Goal: Find specific page/section: Find specific page/section

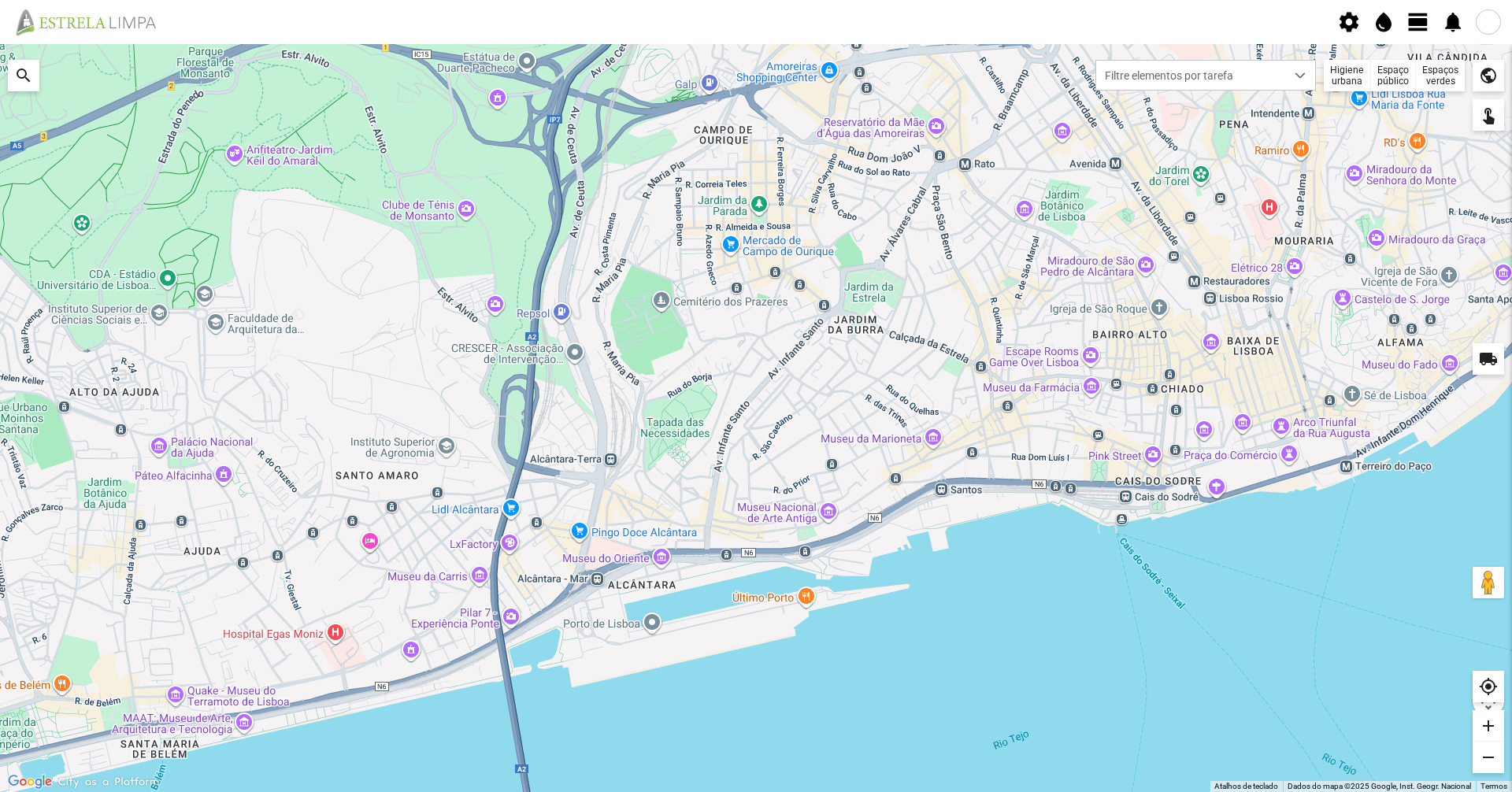
click at [1362, 64] on div "Higiene urbana" at bounding box center [1347, 76] width 48 height 32
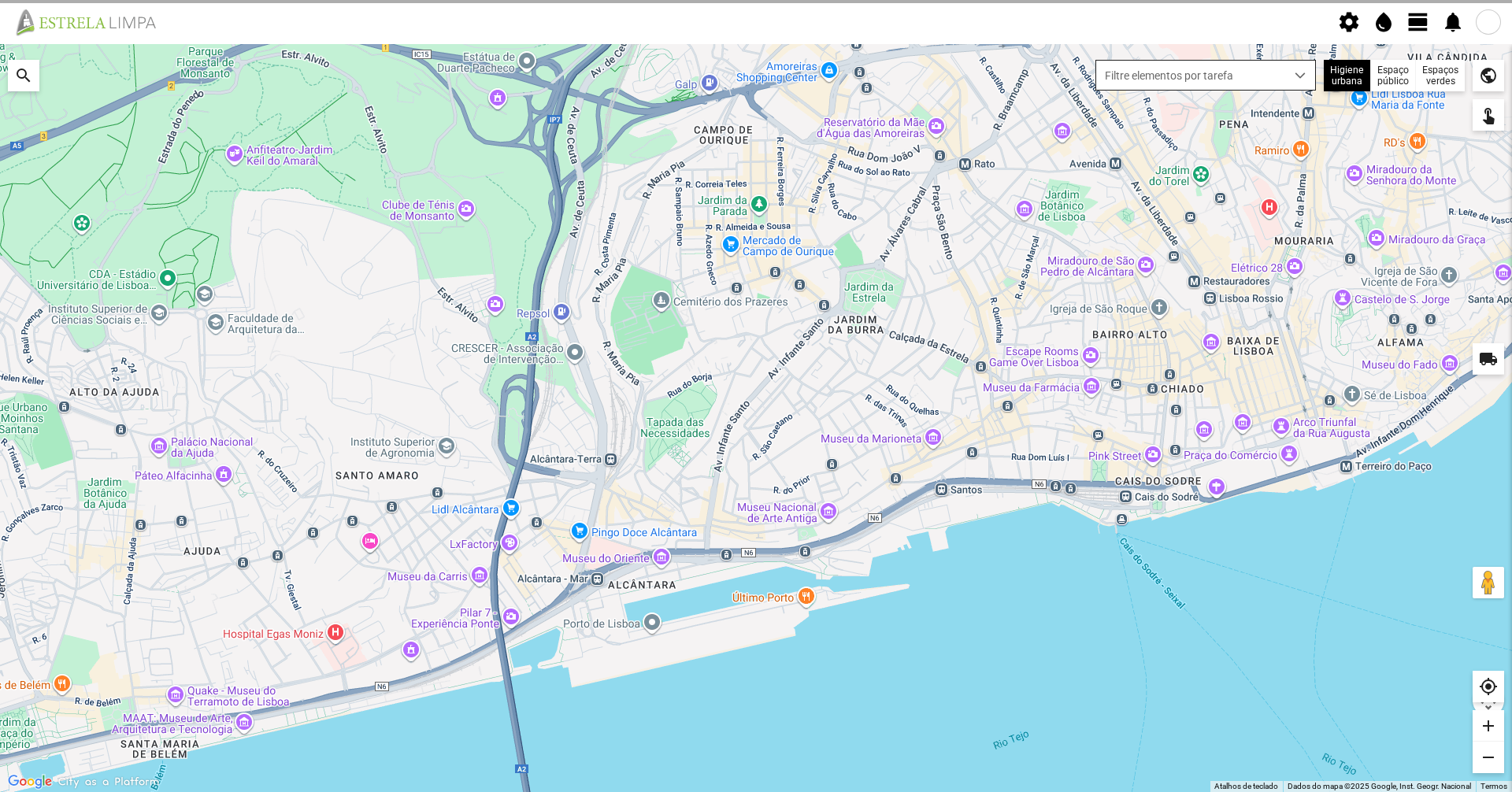
click at [1264, 84] on span "Filtre elementos por tarefa" at bounding box center [1190, 75] width 189 height 29
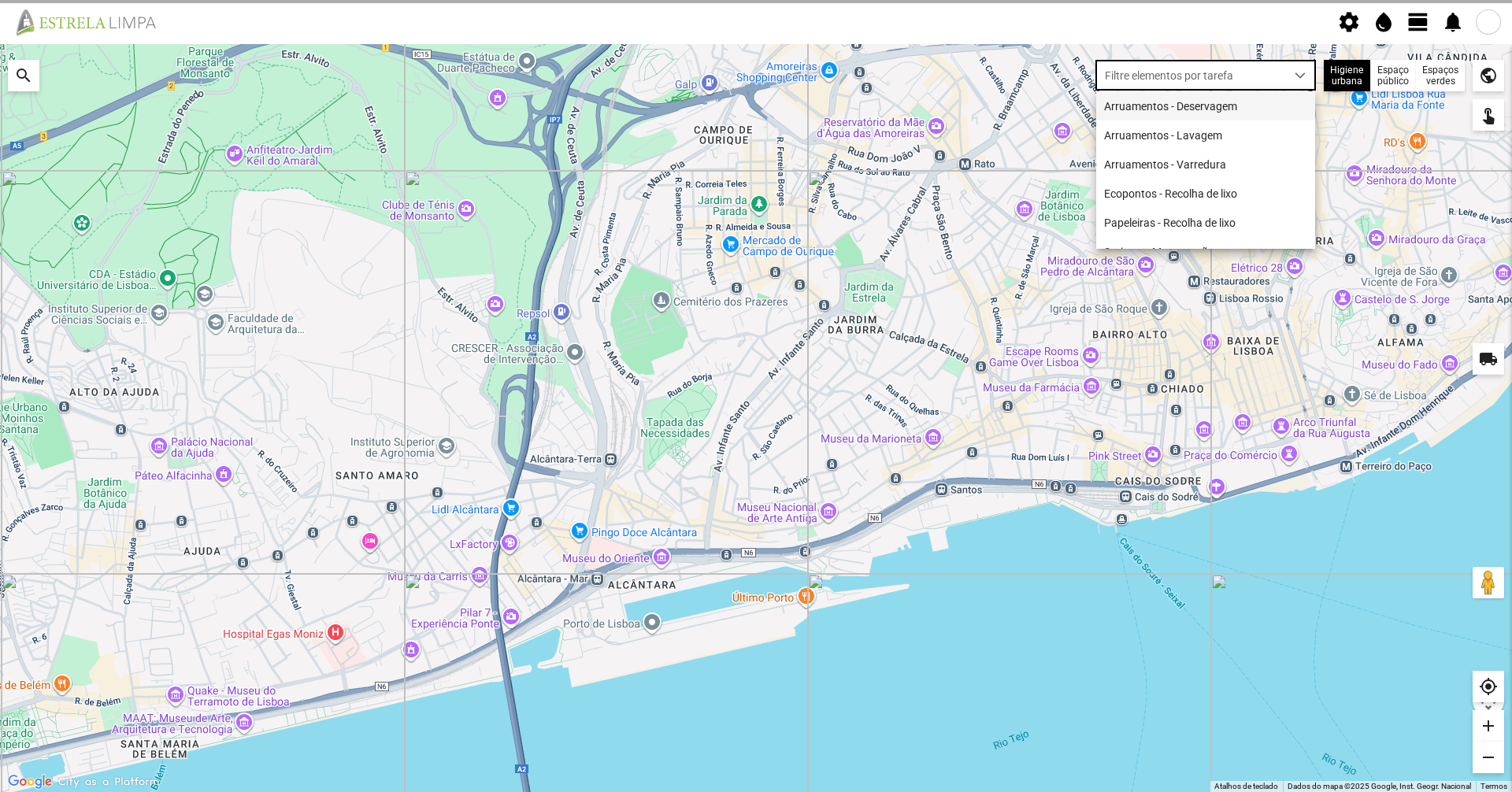
click at [1235, 114] on li "Arruamentos - Deservagem" at bounding box center [1205, 105] width 219 height 29
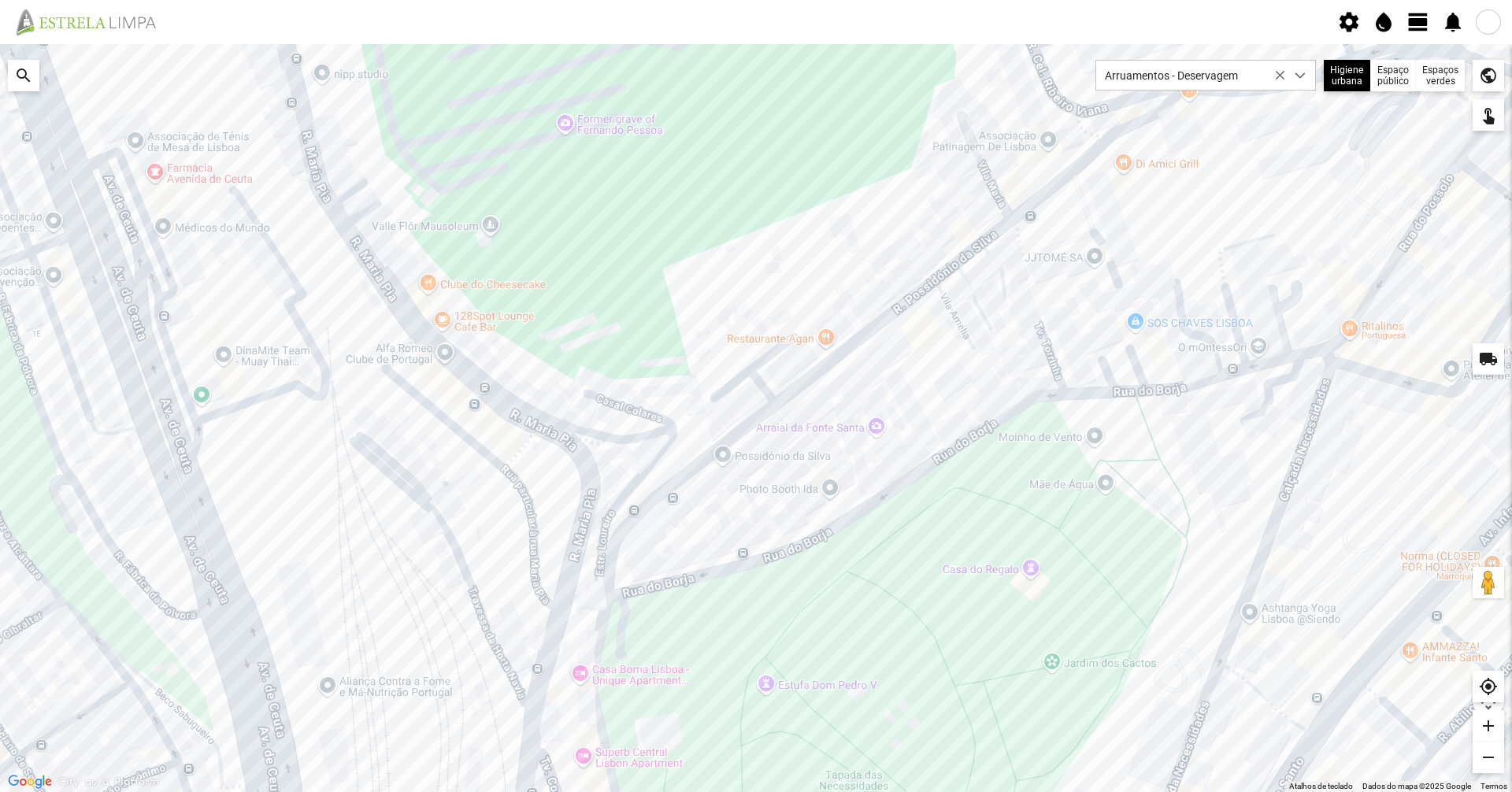
drag, startPoint x: 595, startPoint y: 353, endPoint x: 750, endPoint y: 291, distance: 166.9
click at [750, 291] on div at bounding box center [756, 419] width 1512 height 749
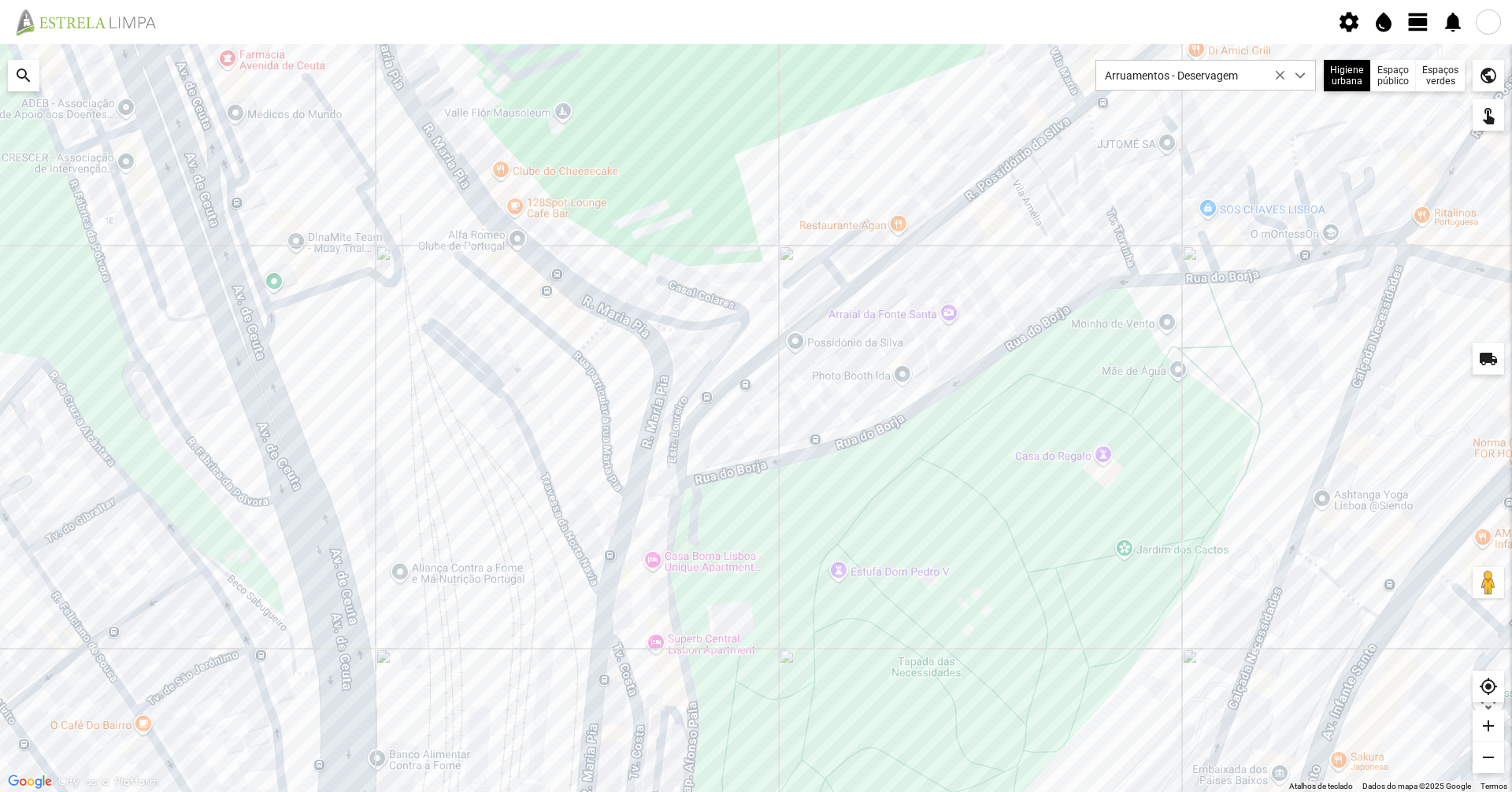
drag, startPoint x: 744, startPoint y: 291, endPoint x: 823, endPoint y: 172, distance: 142.8
click at [823, 172] on div at bounding box center [756, 419] width 1512 height 749
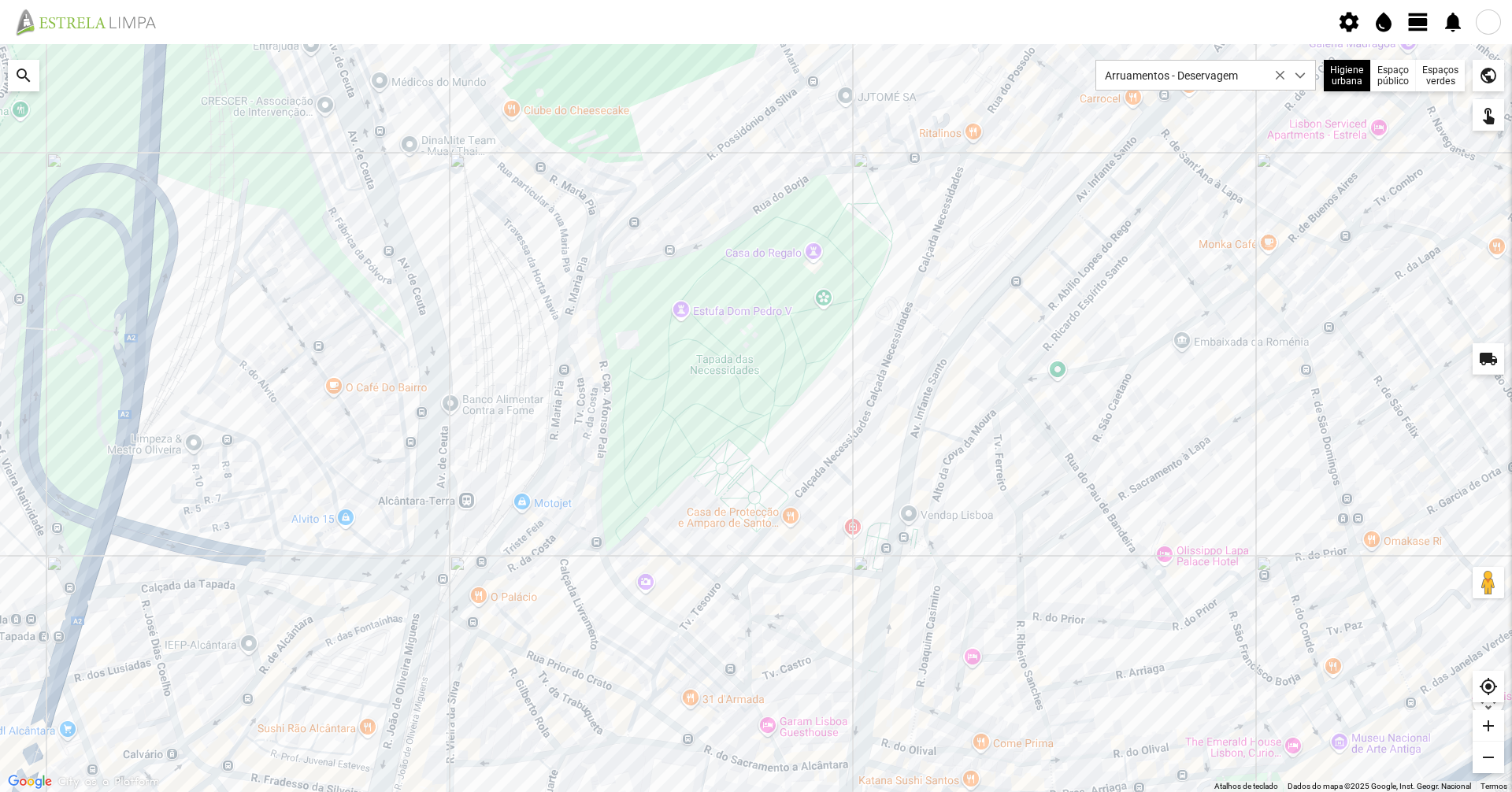
drag, startPoint x: 719, startPoint y: 478, endPoint x: 703, endPoint y: 324, distance: 154.8
click at [703, 324] on div at bounding box center [756, 419] width 1512 height 749
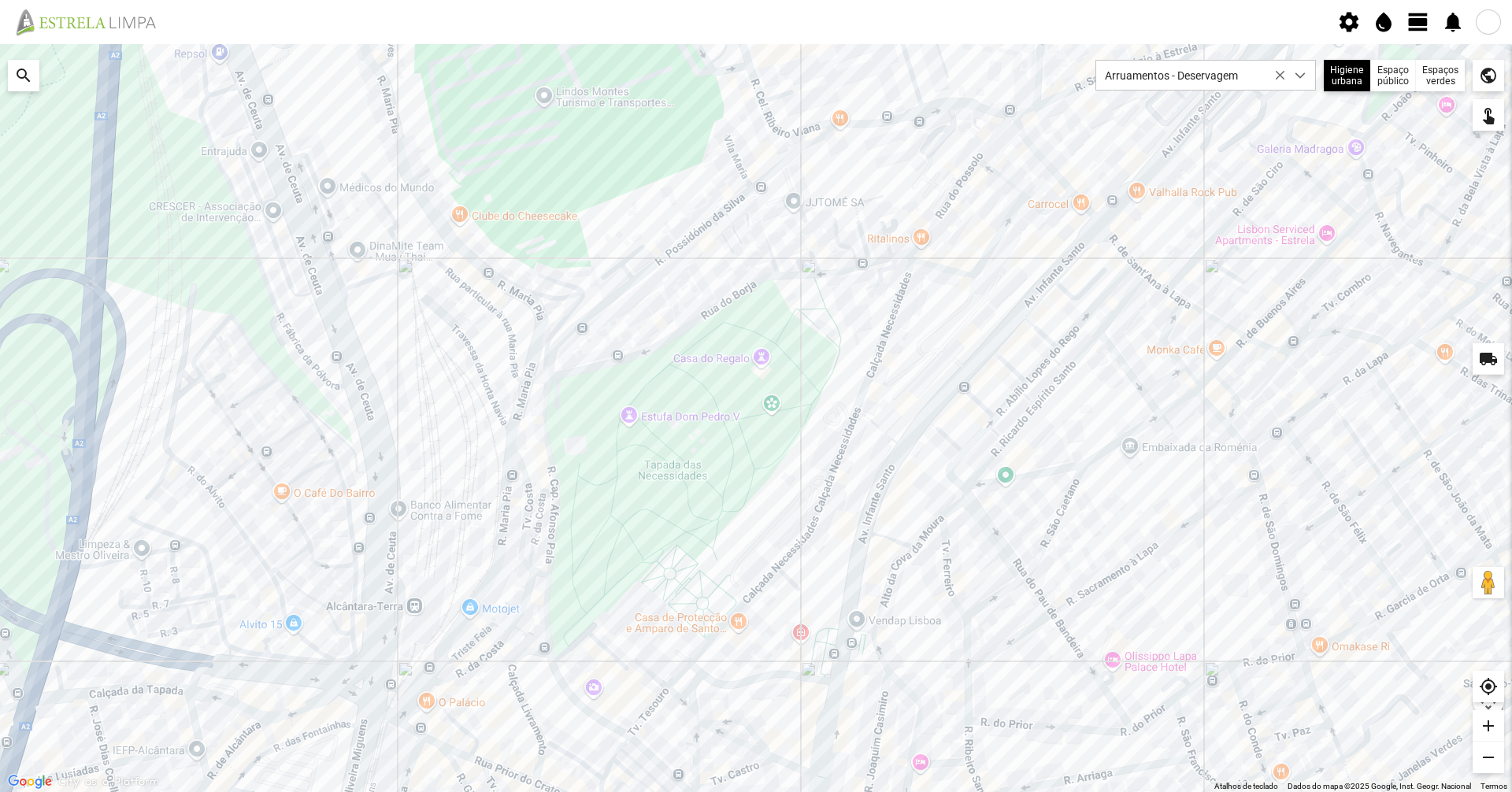
drag, startPoint x: 677, startPoint y: 108, endPoint x: 594, endPoint y: 278, distance: 189.2
click at [594, 278] on div at bounding box center [756, 419] width 1512 height 749
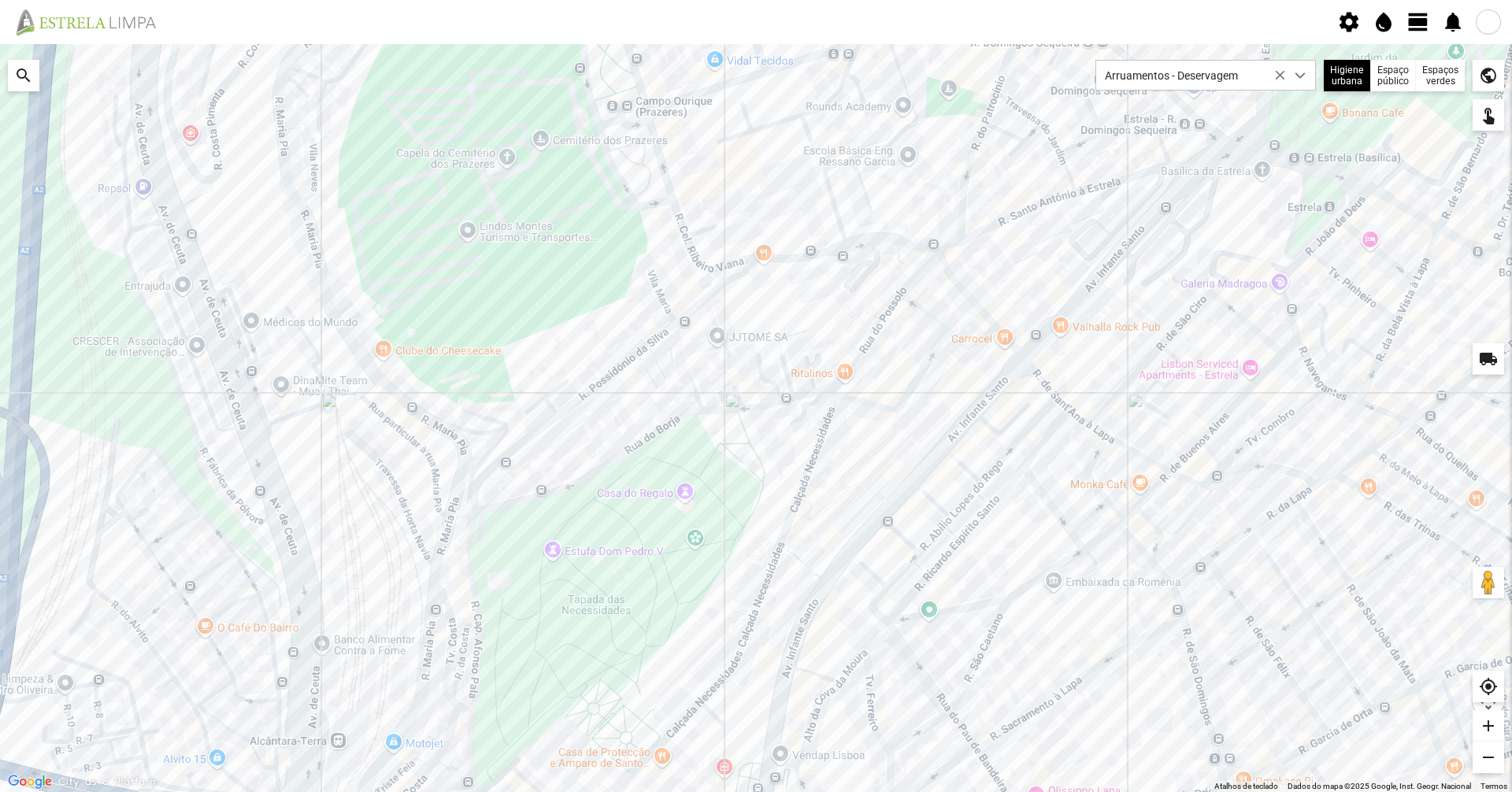
drag, startPoint x: 612, startPoint y: 205, endPoint x: 546, endPoint y: 302, distance: 117.3
click at [546, 302] on div at bounding box center [756, 419] width 1512 height 749
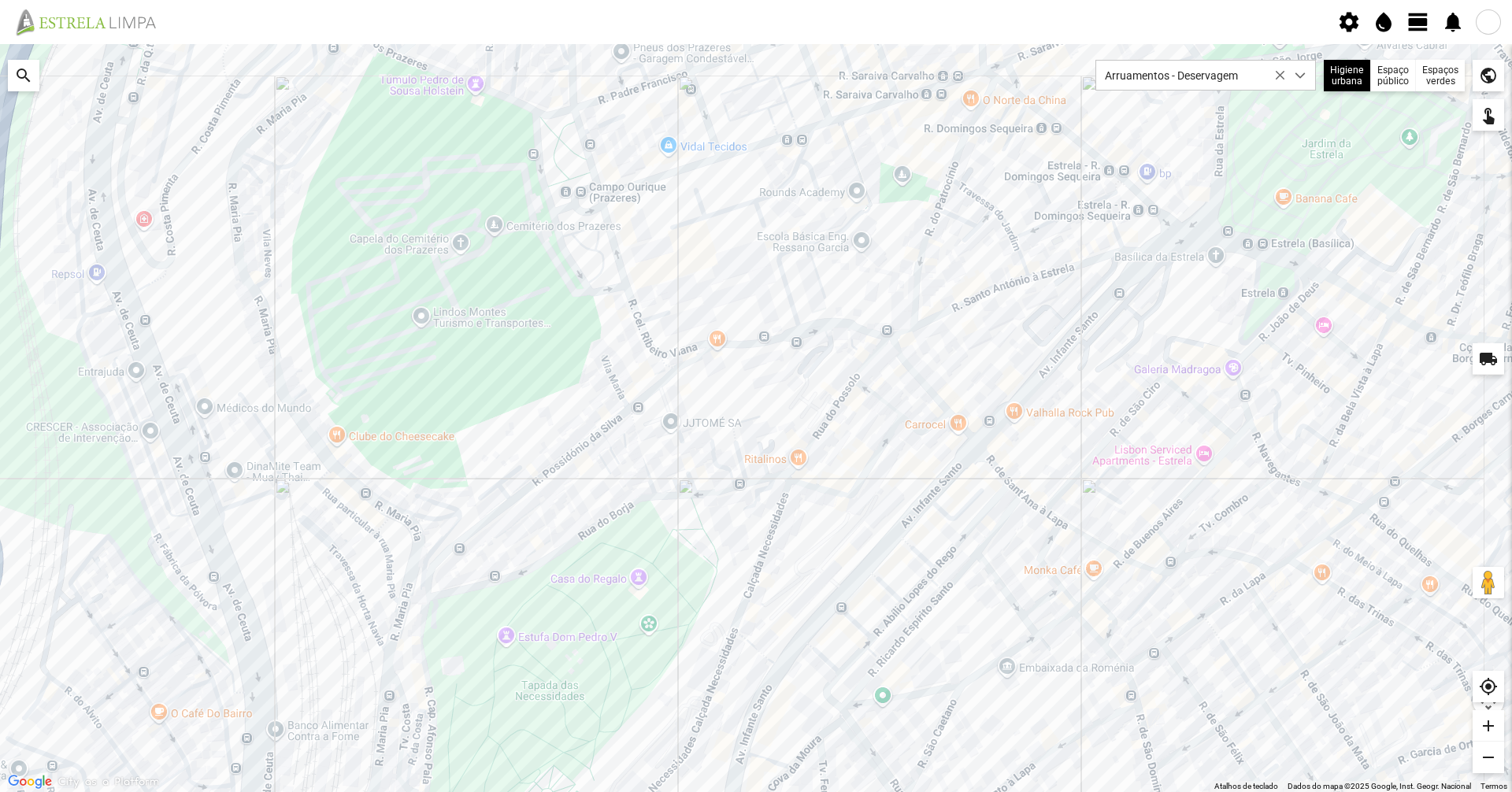
drag, startPoint x: 505, startPoint y: 288, endPoint x: 455, endPoint y: 379, distance: 103.8
click at [455, 379] on div at bounding box center [756, 419] width 1512 height 749
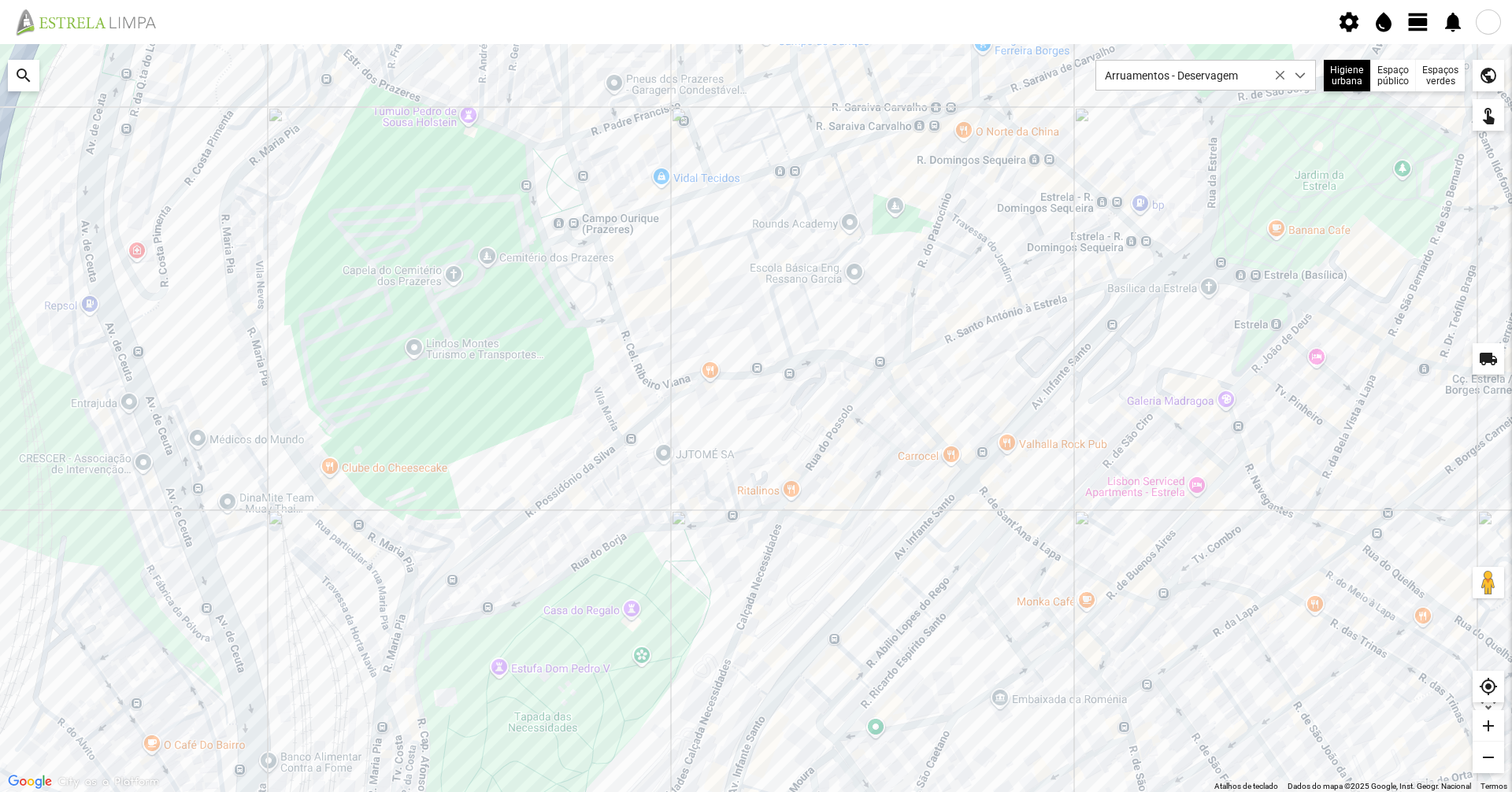
drag, startPoint x: 489, startPoint y: 117, endPoint x: 479, endPoint y: 151, distance: 35.4
click at [479, 151] on div at bounding box center [756, 419] width 1512 height 749
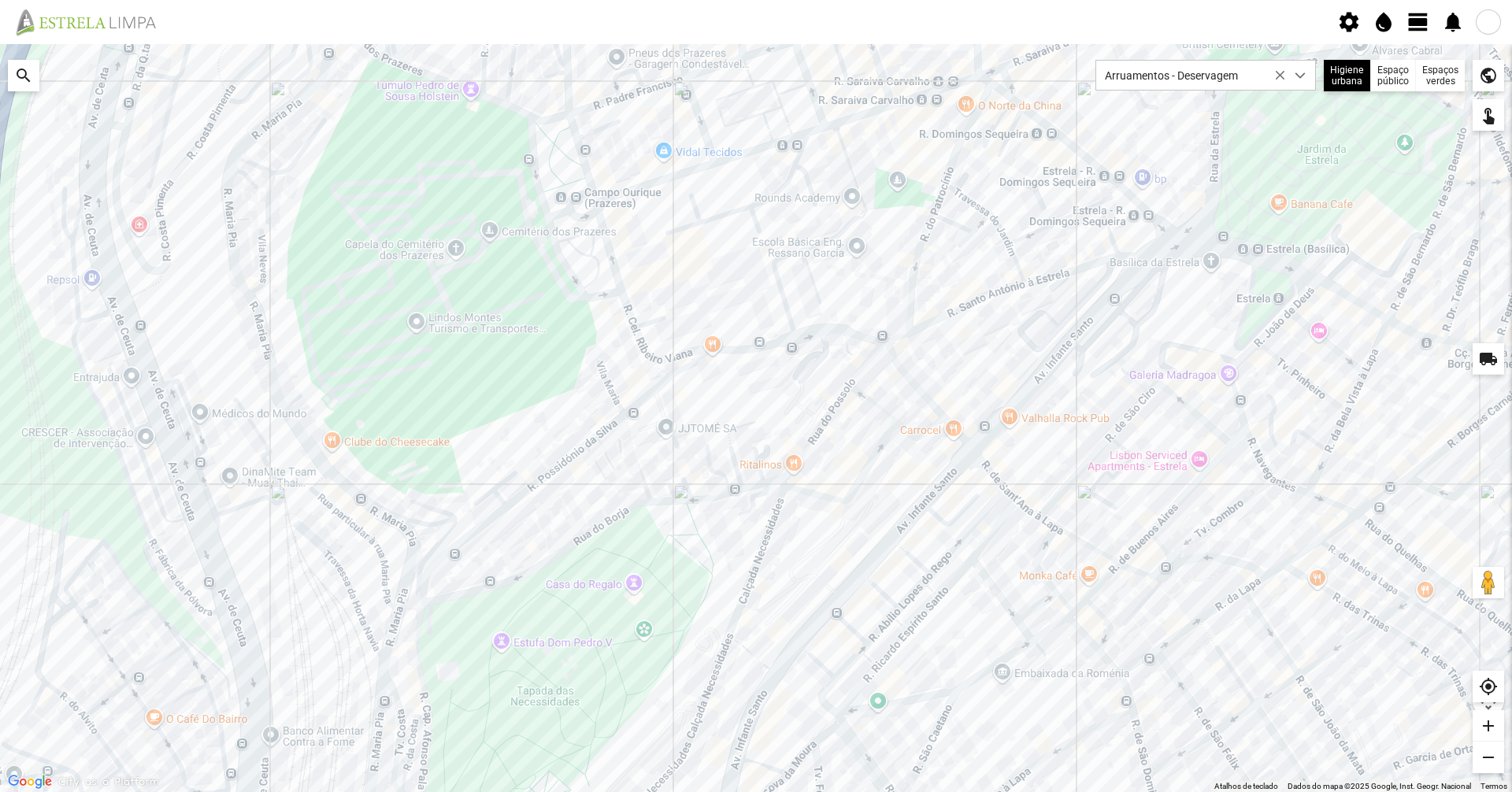
drag, startPoint x: 558, startPoint y: 214, endPoint x: 557, endPoint y: 190, distance: 24.0
click at [557, 190] on div at bounding box center [756, 419] width 1512 height 749
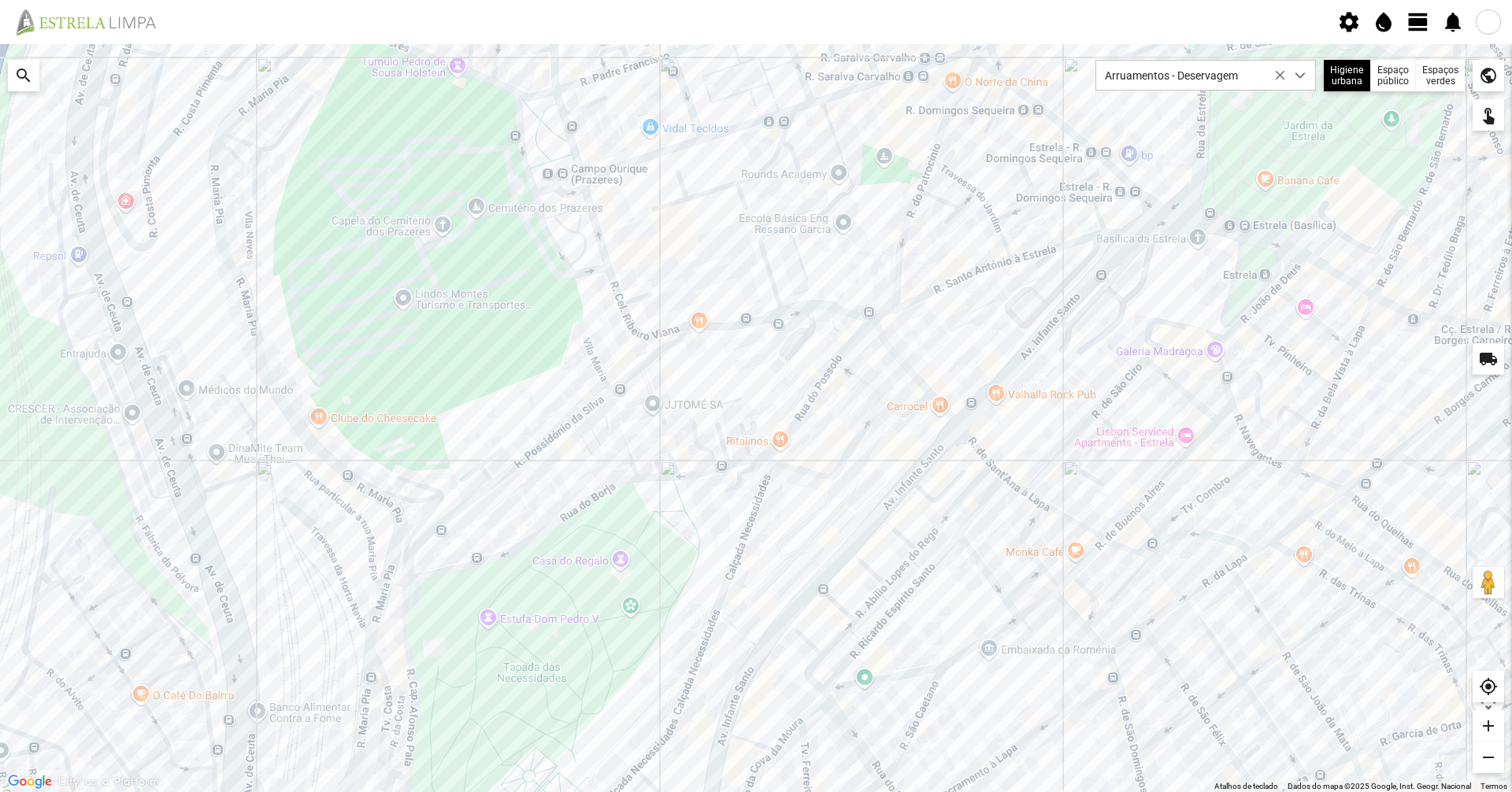
drag, startPoint x: 566, startPoint y: 299, endPoint x: 548, endPoint y: 271, distance: 33.3
click at [548, 271] on div at bounding box center [756, 419] width 1512 height 749
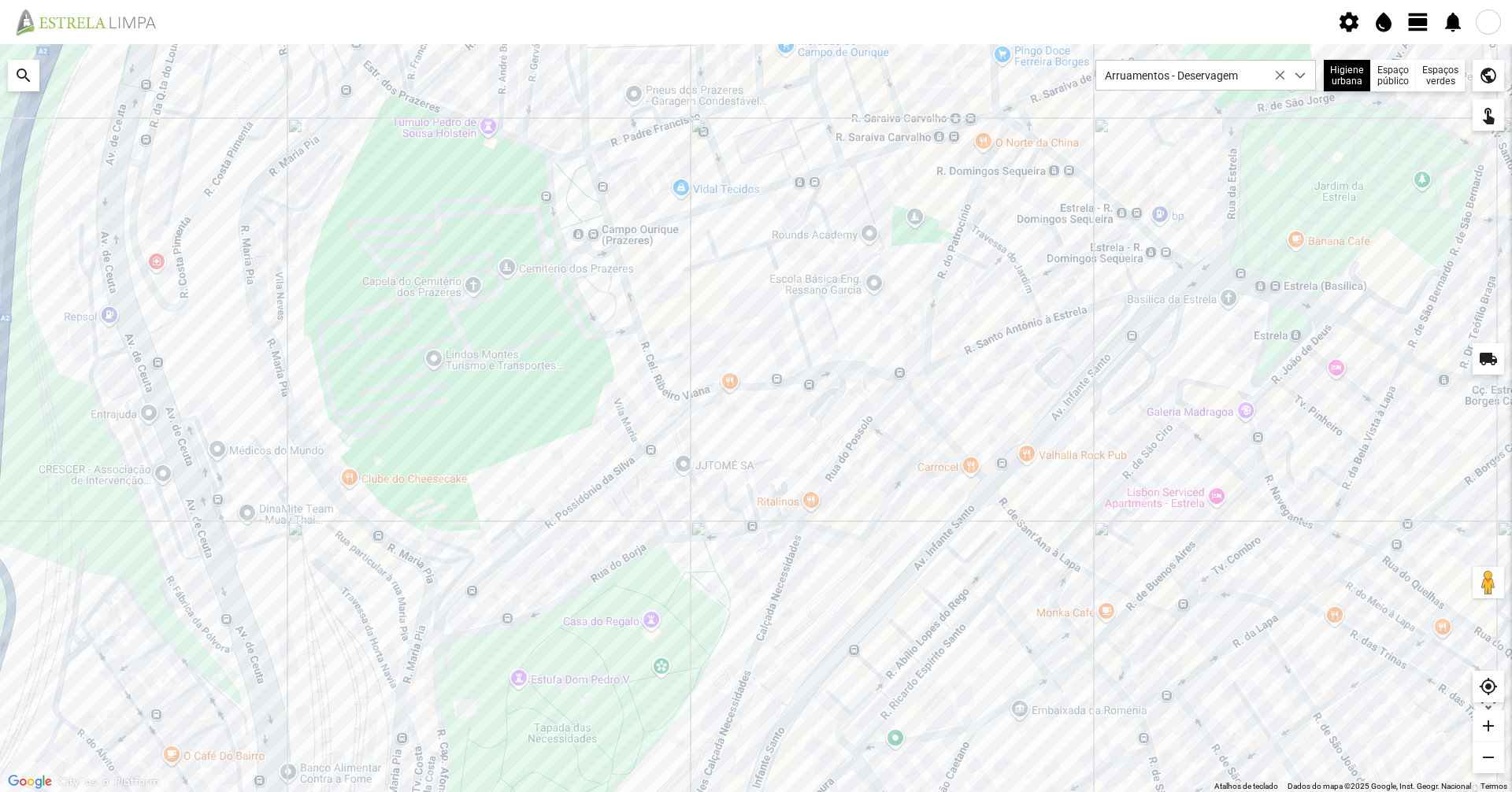
drag, startPoint x: 589, startPoint y: 94, endPoint x: 623, endPoint y: 161, distance: 75.1
click at [623, 161] on div at bounding box center [756, 419] width 1512 height 749
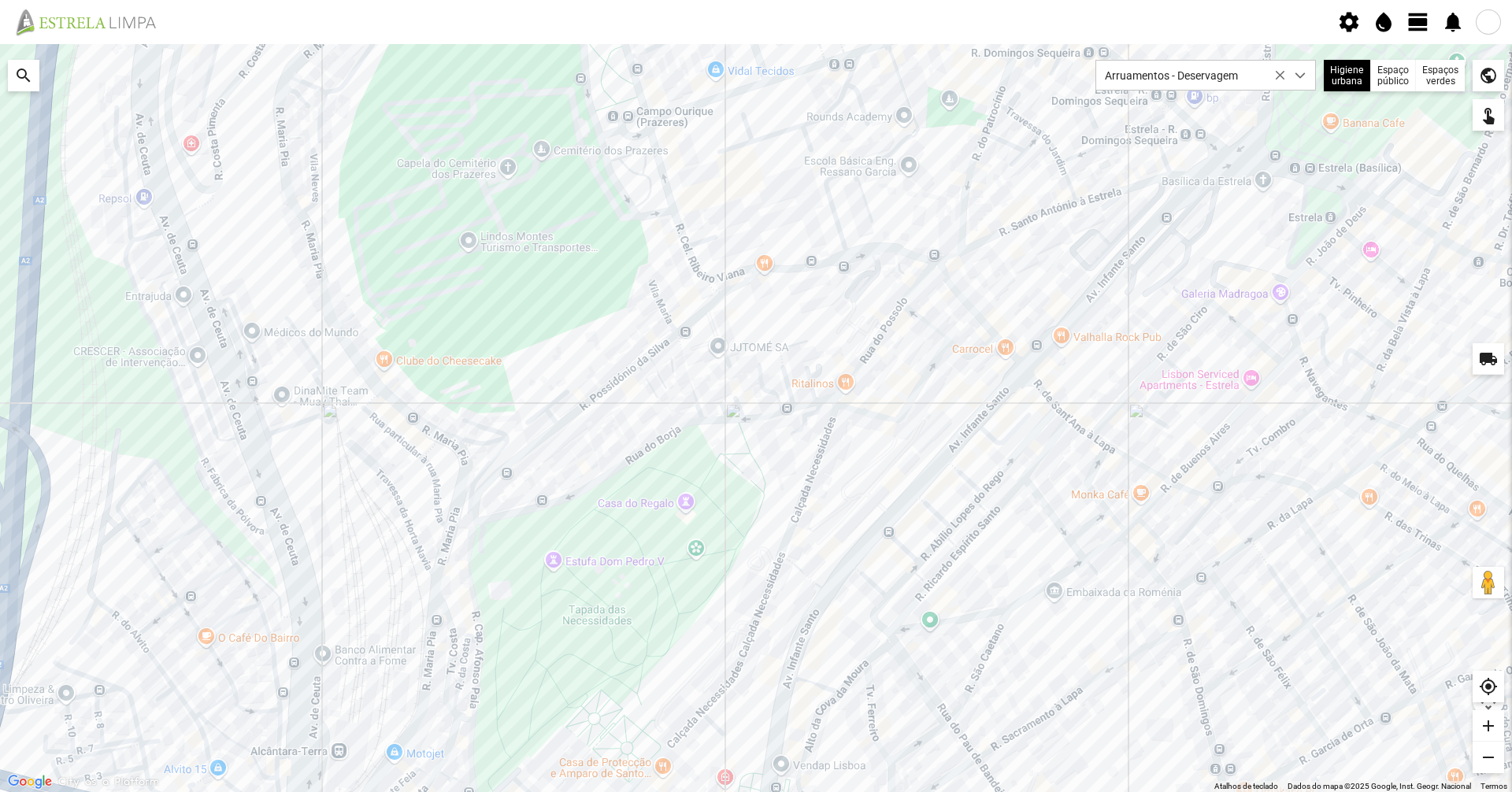
drag, startPoint x: 397, startPoint y: 444, endPoint x: 435, endPoint y: 309, distance: 140.2
click at [435, 309] on div at bounding box center [756, 419] width 1512 height 749
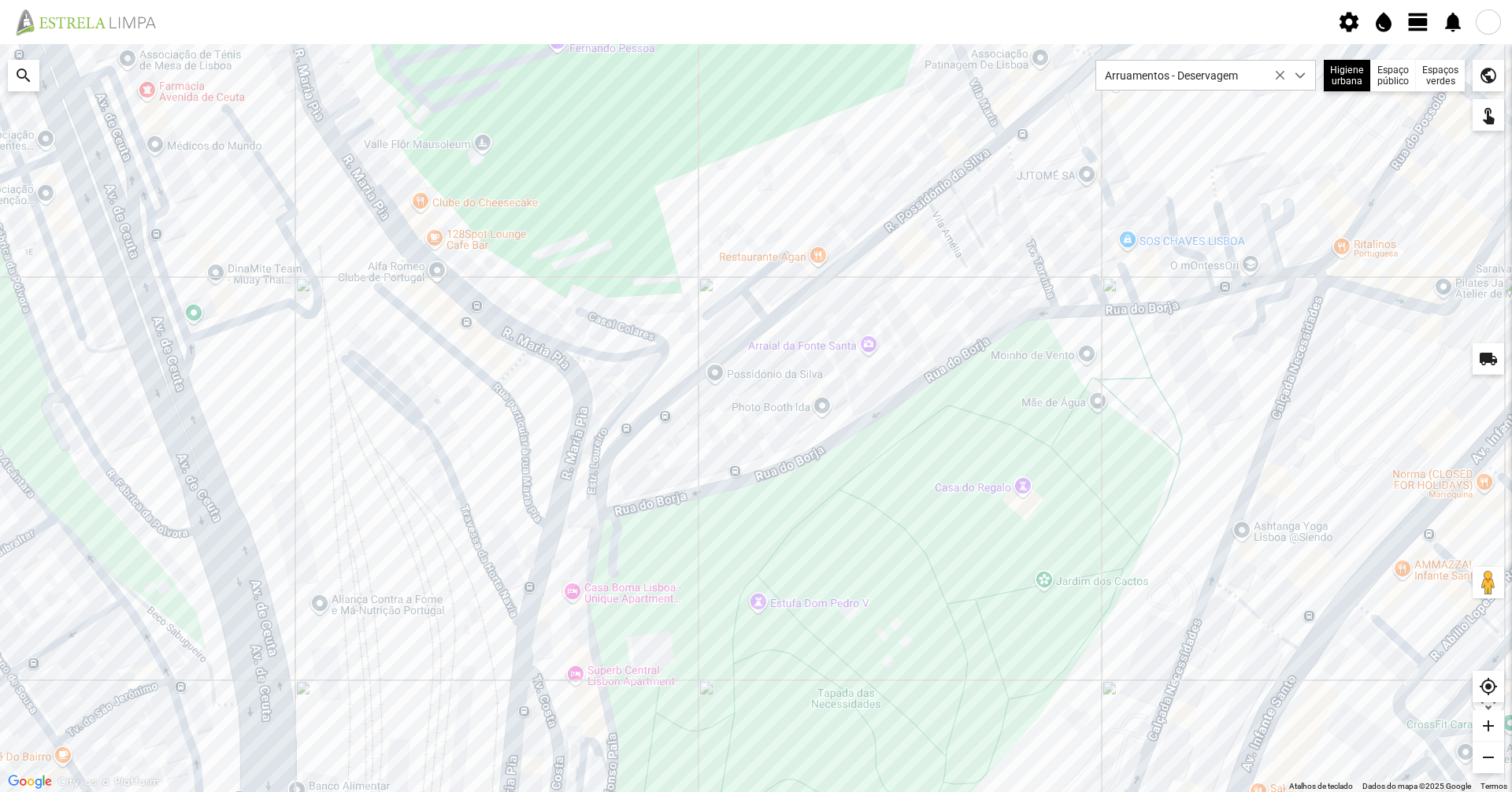
drag, startPoint x: 654, startPoint y: 452, endPoint x: 521, endPoint y: 305, distance: 198.2
click at [521, 305] on div at bounding box center [756, 419] width 1512 height 749
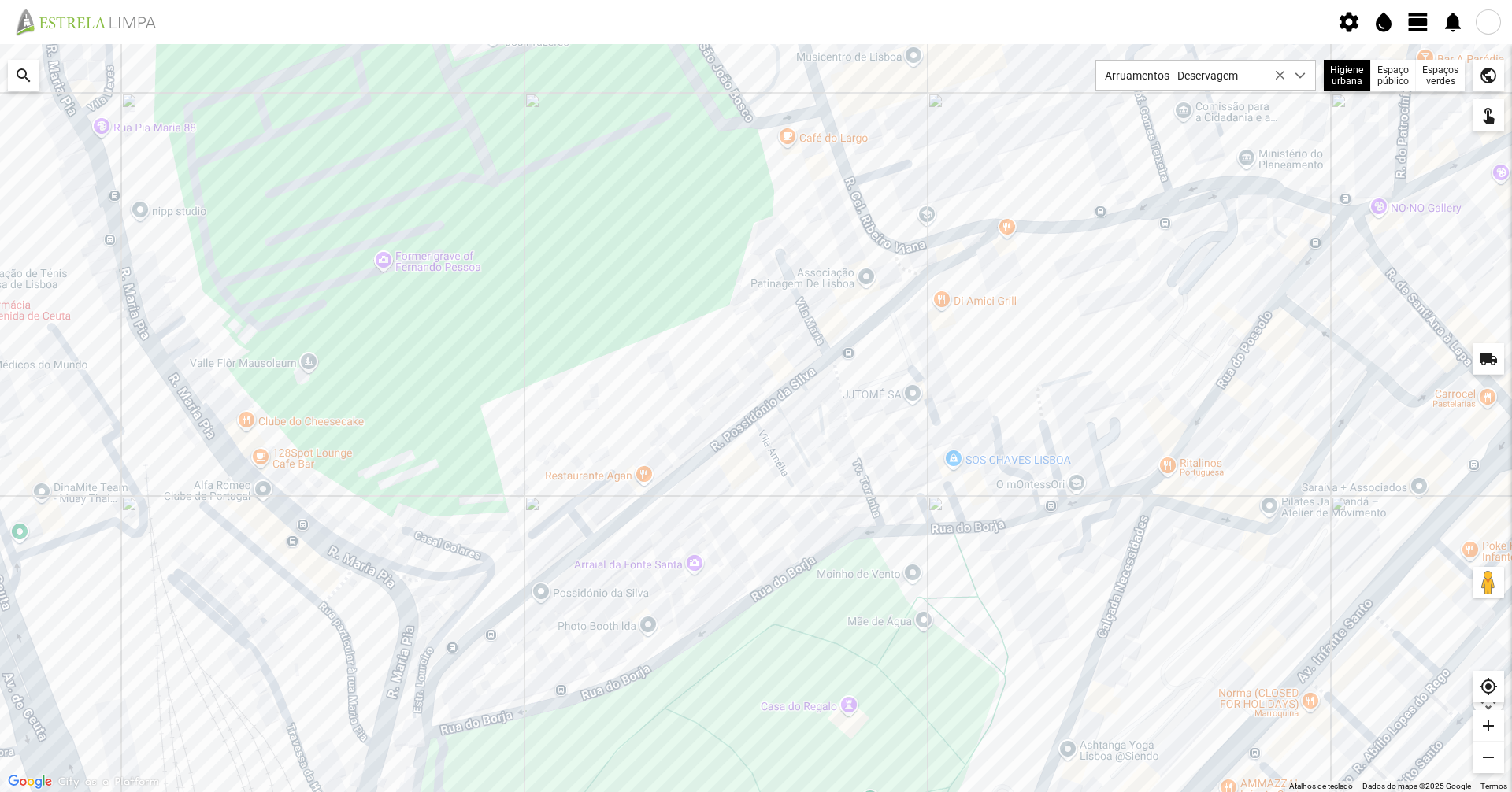
drag, startPoint x: 668, startPoint y: 174, endPoint x: 491, endPoint y: 399, distance: 286.3
click at [491, 399] on div at bounding box center [756, 419] width 1512 height 749
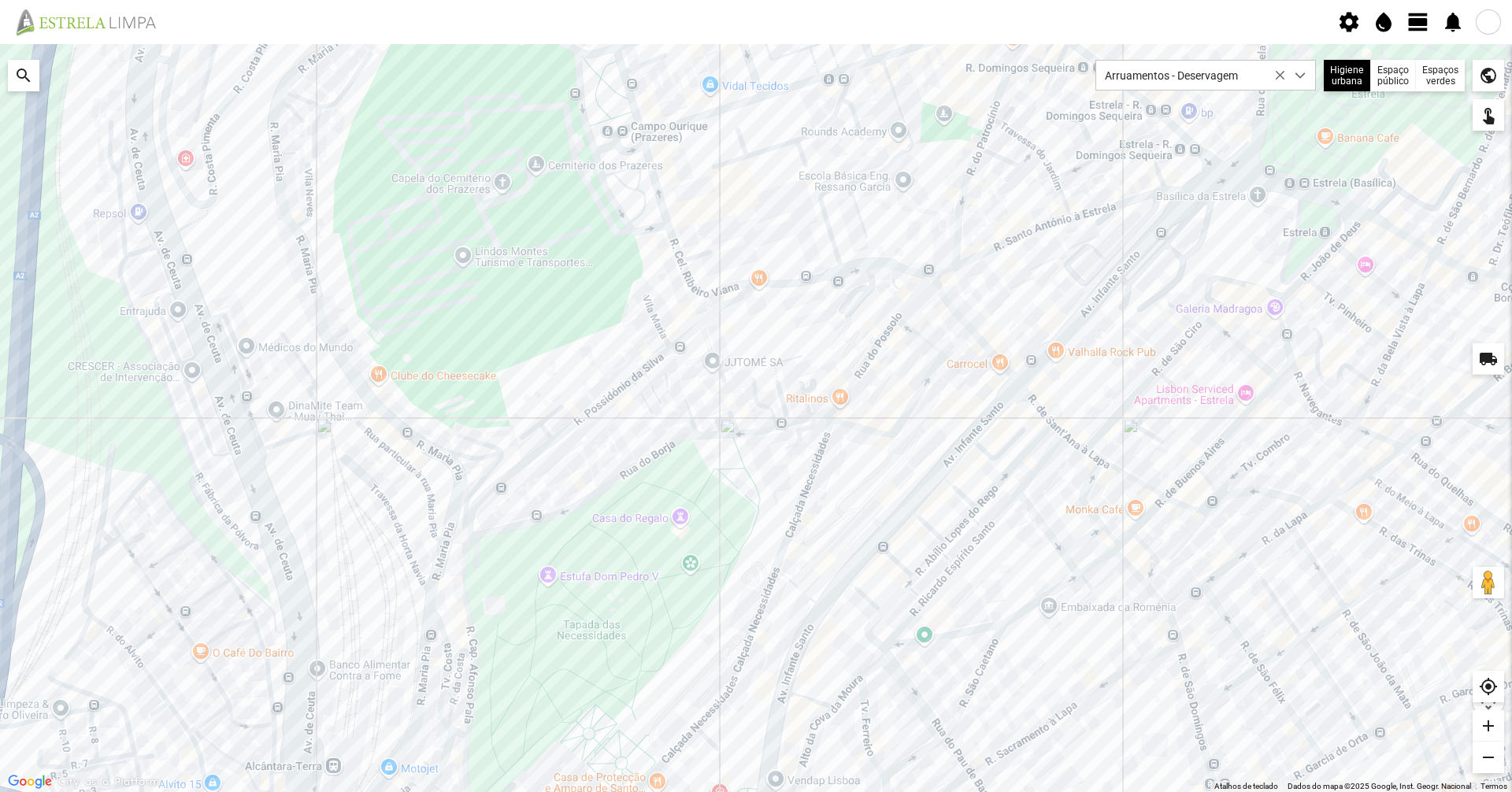
drag, startPoint x: 574, startPoint y: 399, endPoint x: 580, endPoint y: 383, distance: 17.1
click at [580, 383] on div at bounding box center [756, 419] width 1512 height 749
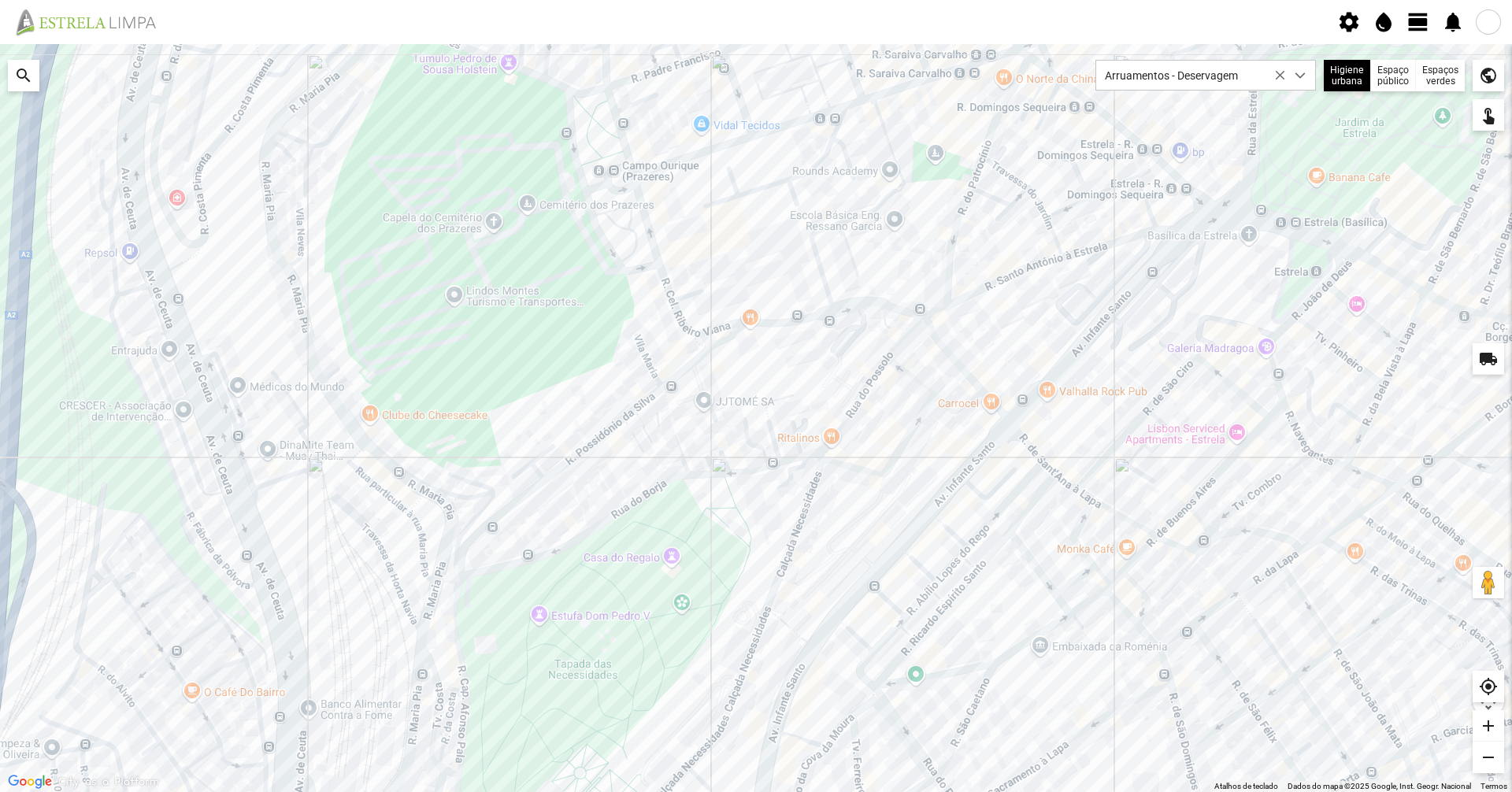
drag, startPoint x: 735, startPoint y: 307, endPoint x: 726, endPoint y: 363, distance: 56.7
click at [726, 363] on div at bounding box center [756, 419] width 1512 height 749
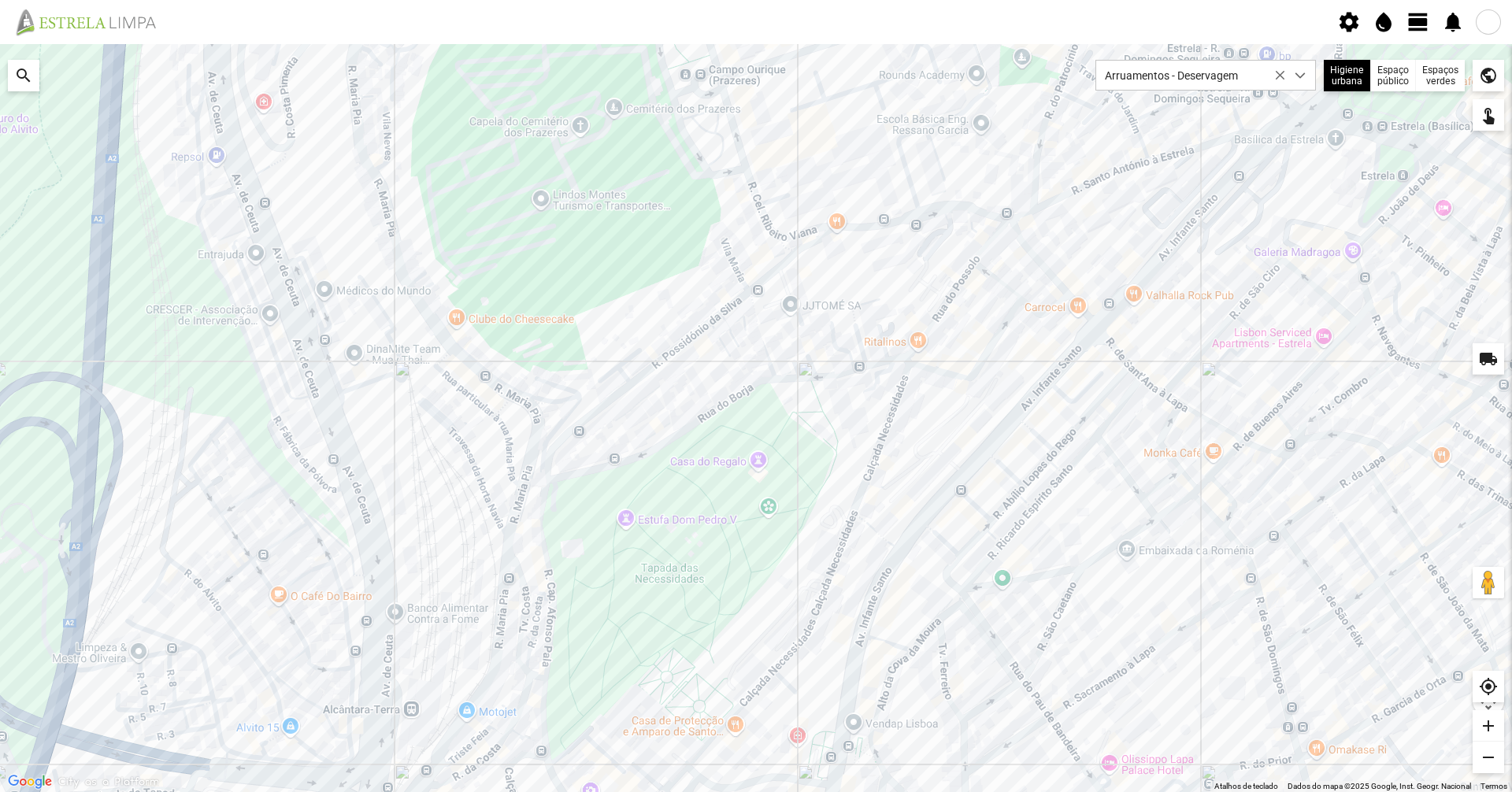
drag, startPoint x: 530, startPoint y: 321, endPoint x: 617, endPoint y: 221, distance: 132.5
click at [617, 221] on div at bounding box center [756, 419] width 1512 height 749
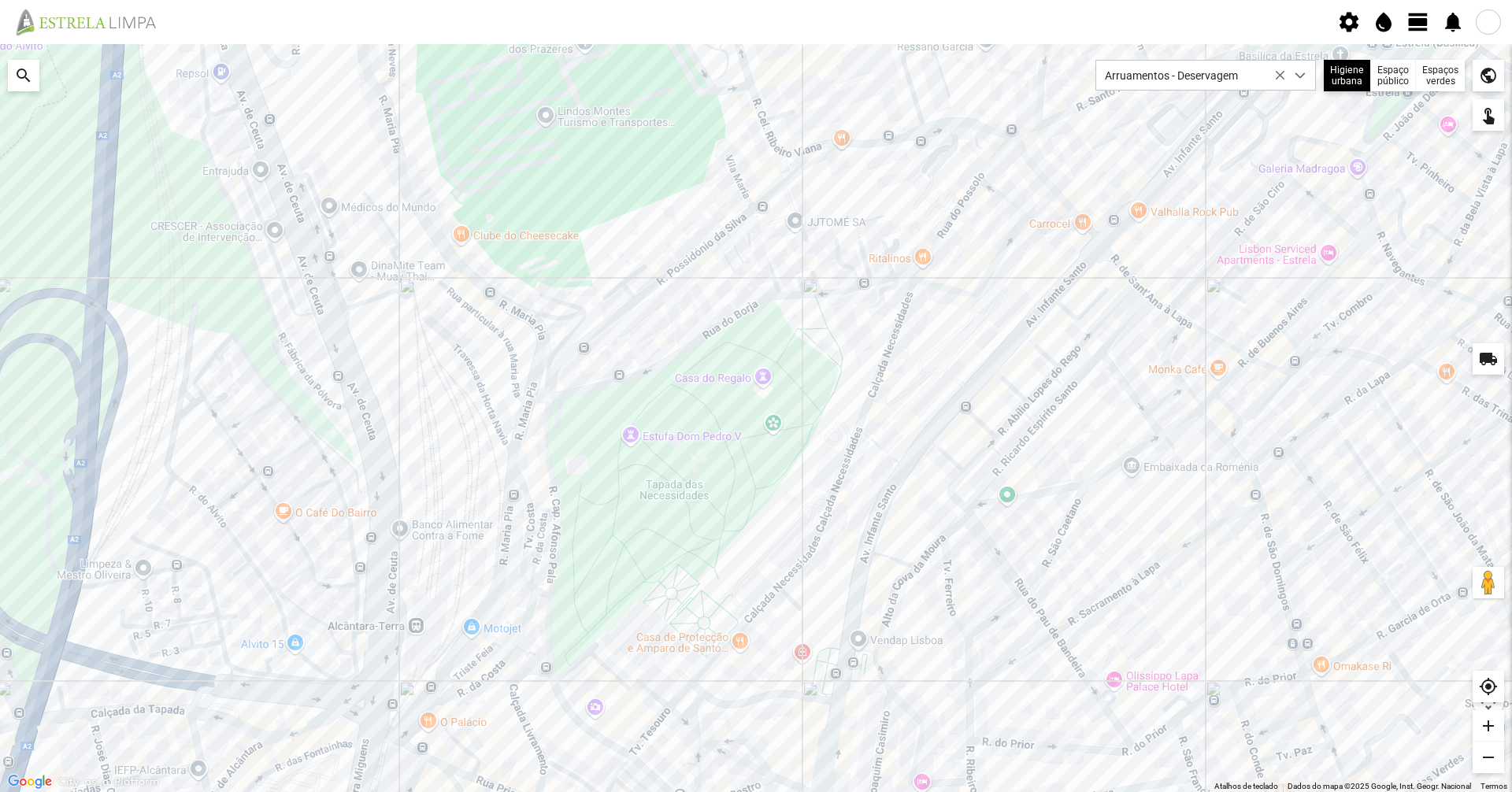
drag, startPoint x: 643, startPoint y: 296, endPoint x: 648, endPoint y: 210, distance: 86.1
click at [648, 210] on div at bounding box center [756, 419] width 1512 height 749
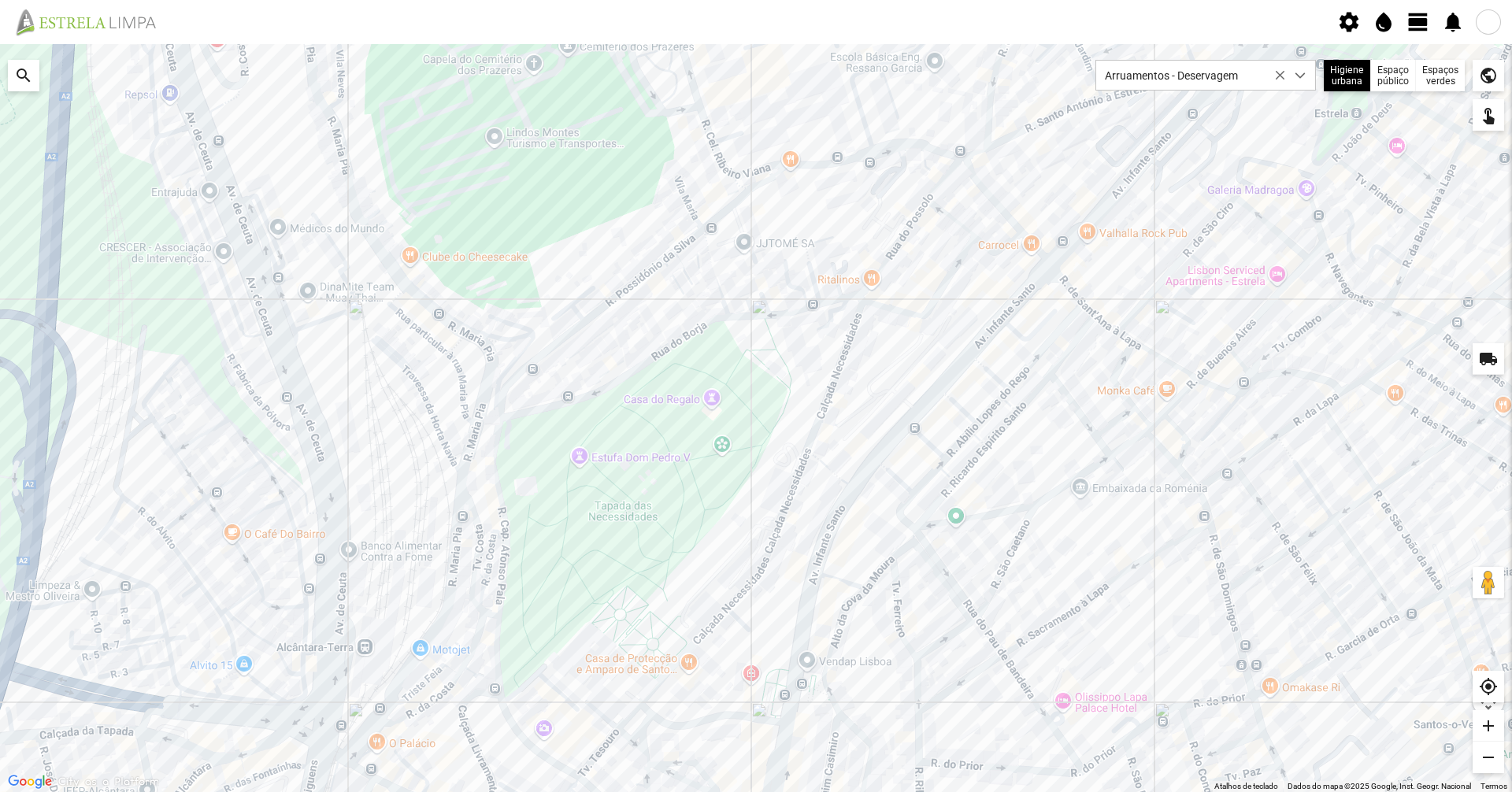
drag, startPoint x: 703, startPoint y: 296, endPoint x: 638, endPoint y: 320, distance: 69.3
click at [638, 320] on div at bounding box center [756, 419] width 1512 height 749
